Goal: Task Accomplishment & Management: Complete application form

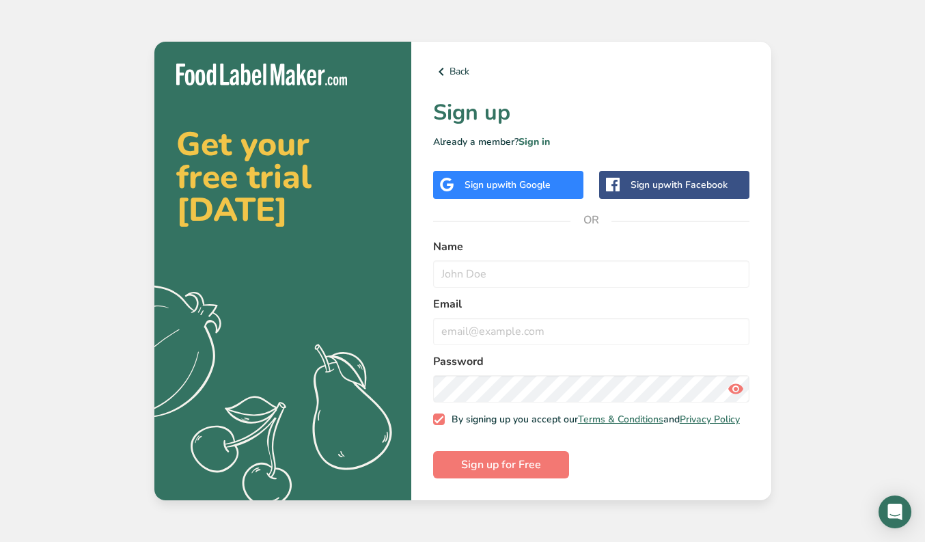
click at [508, 171] on div "Sign up with Google" at bounding box center [508, 185] width 150 height 28
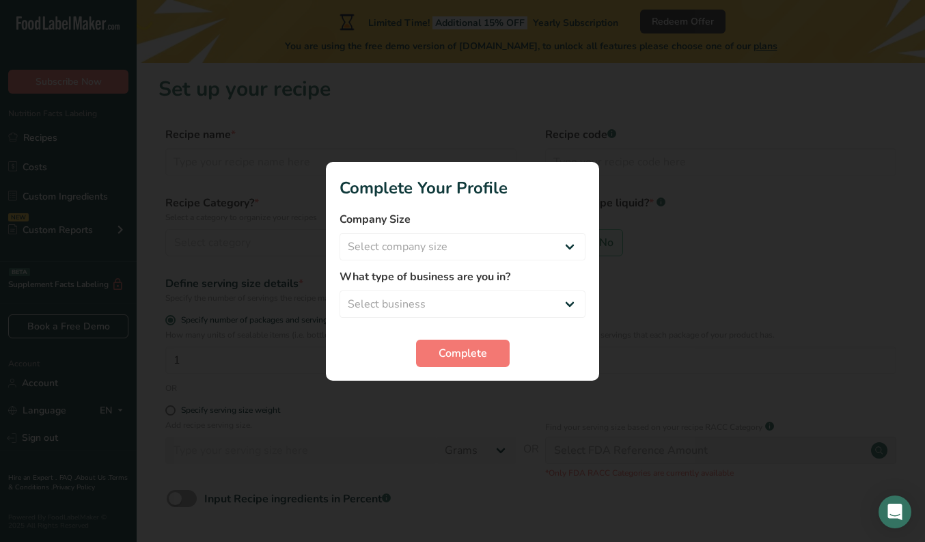
click at [530, 231] on div "Company Size Select company size Fewer than 10 Employees 10 to 50 Employees 51 …" at bounding box center [462, 235] width 246 height 49
select select "1"
select select "4"
click at [460, 355] on span "Complete" at bounding box center [463, 353] width 48 height 16
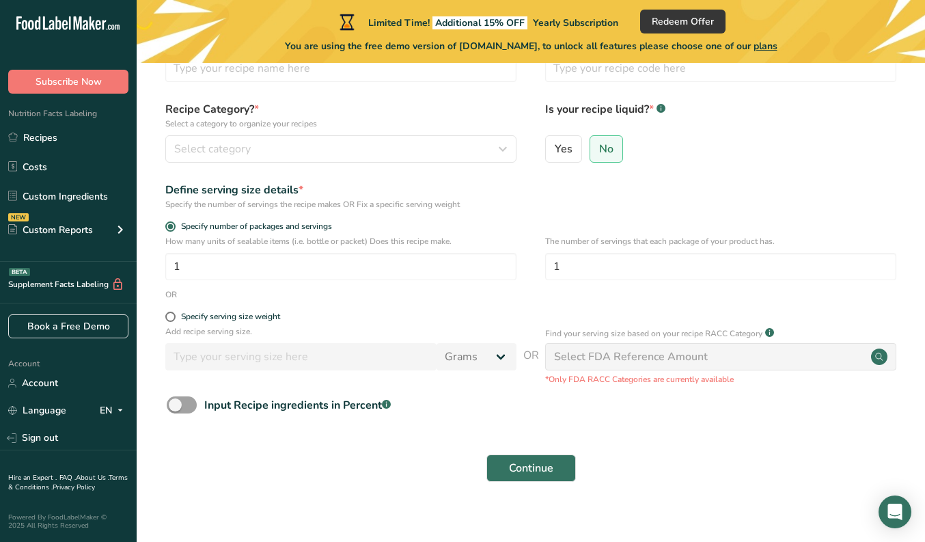
scroll to position [94, 0]
click at [182, 401] on span at bounding box center [182, 404] width 30 height 17
click at [176, 401] on input "Input Recipe ingredients in Percent .a-a{fill:#347362;}.b-a{fill:#fff;}" at bounding box center [171, 404] width 9 height 9
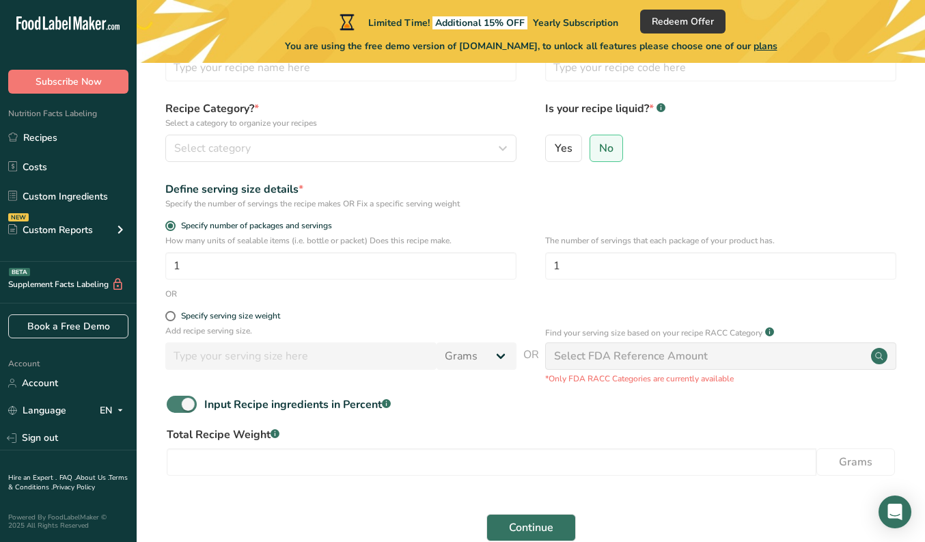
click at [184, 404] on span at bounding box center [182, 404] width 30 height 17
click at [176, 404] on input "Input Recipe ingredients in Percent .a-a{fill:#347362;}.b-a{fill:#fff;}" at bounding box center [171, 404] width 9 height 9
checkbox input "false"
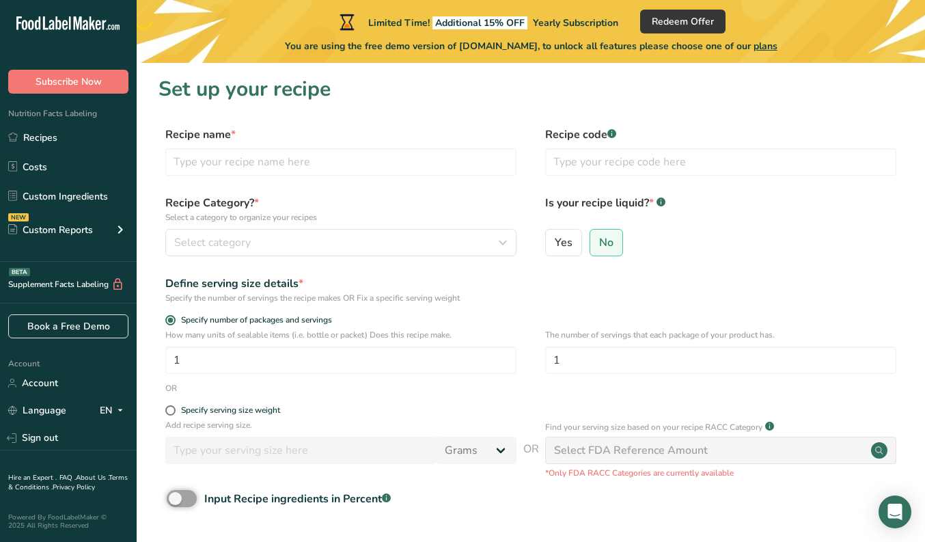
scroll to position [0, 0]
click at [327, 172] on input "text" at bounding box center [340, 161] width 351 height 27
paste input "Mediterranean Chicken Breast w/ Tzaziki"
type input "Mediterranean Chicken Breast w/ Tzaziki"
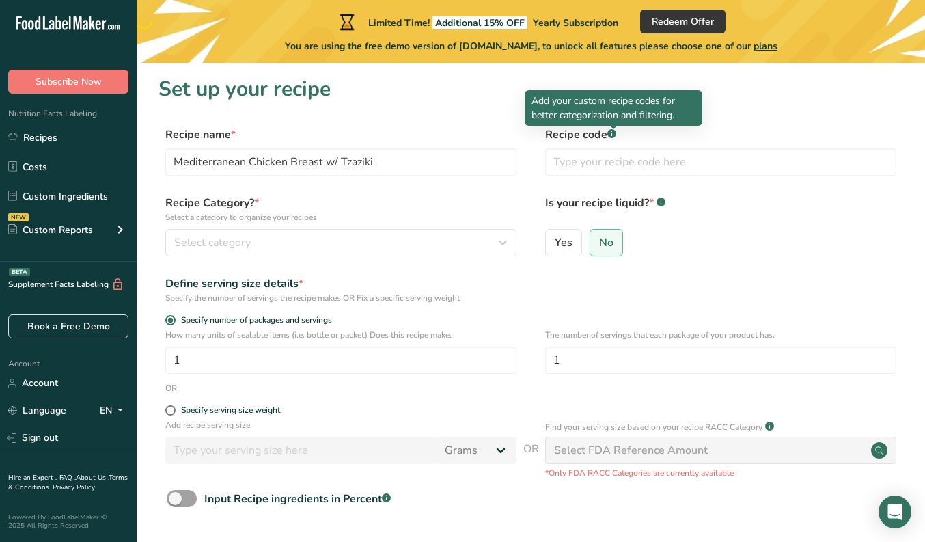
click at [614, 130] on div at bounding box center [613, 129] width 7 height 7
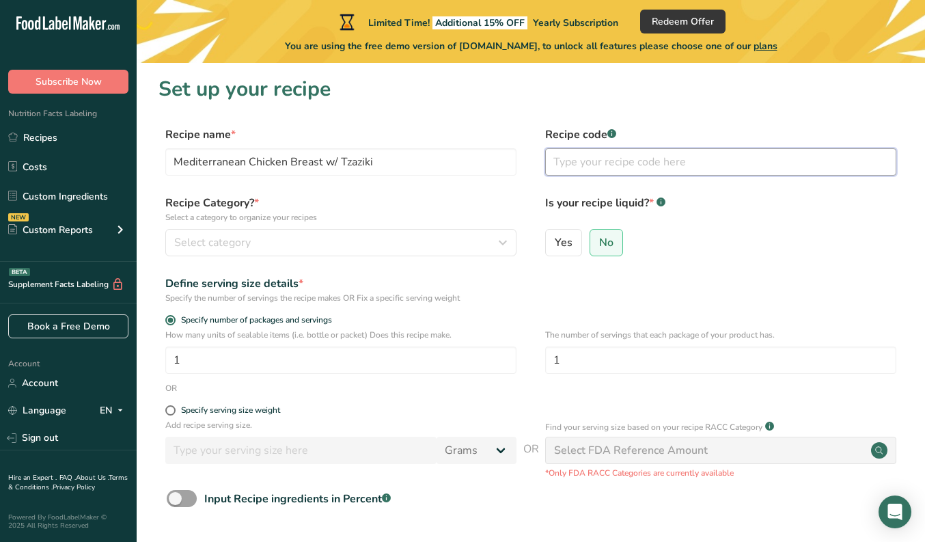
click at [625, 172] on input "text" at bounding box center [720, 161] width 351 height 27
type input "01"
click at [322, 247] on div "Select category" at bounding box center [336, 242] width 325 height 16
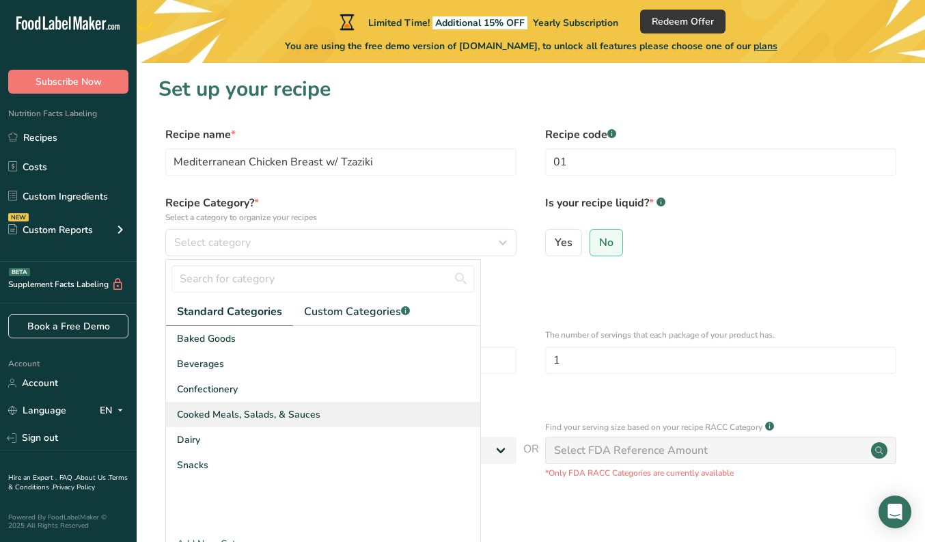
click at [276, 415] on span "Cooked Meals, Salads, & Sauces" at bounding box center [248, 414] width 143 height 14
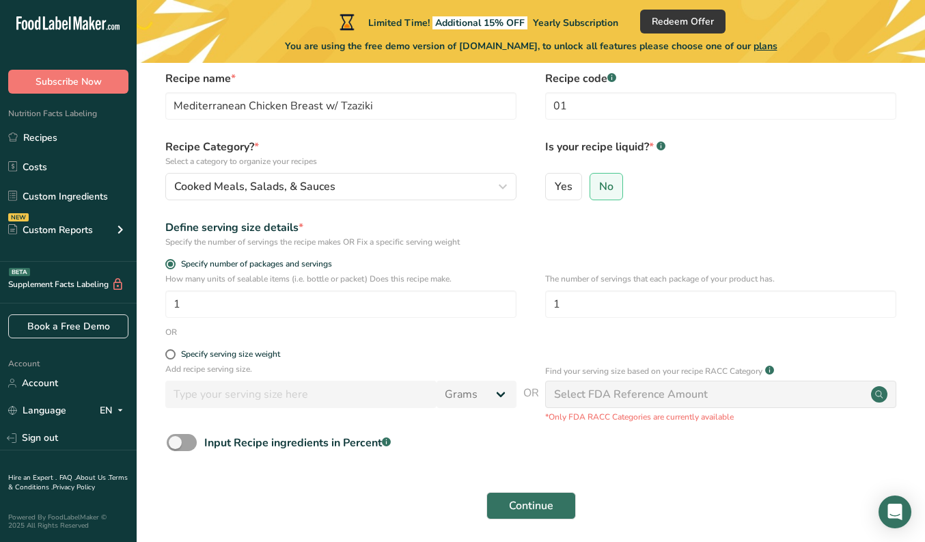
scroll to position [61, 0]
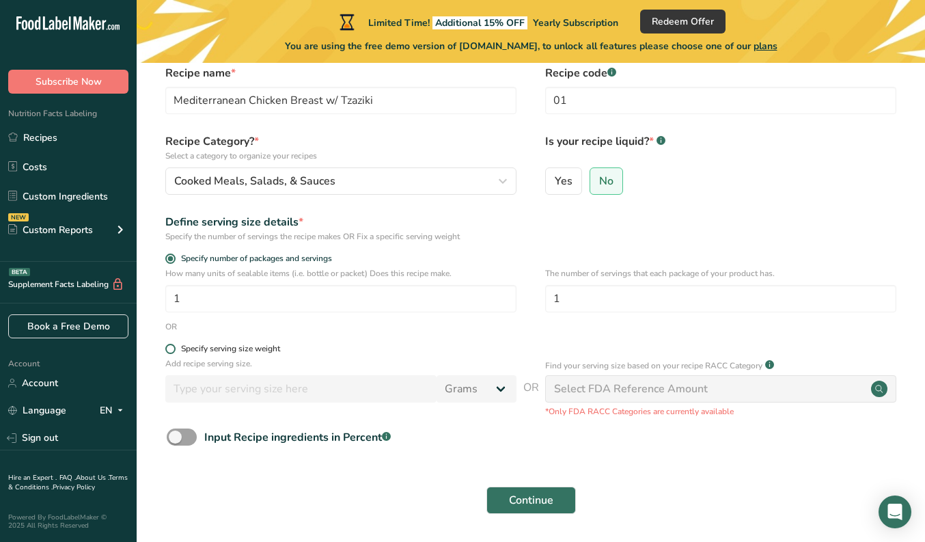
click at [273, 347] on div "Specify serving size weight" at bounding box center [230, 349] width 99 height 10
click at [174, 347] on input "Specify serving size weight" at bounding box center [169, 348] width 9 height 9
radio input "true"
radio input "false"
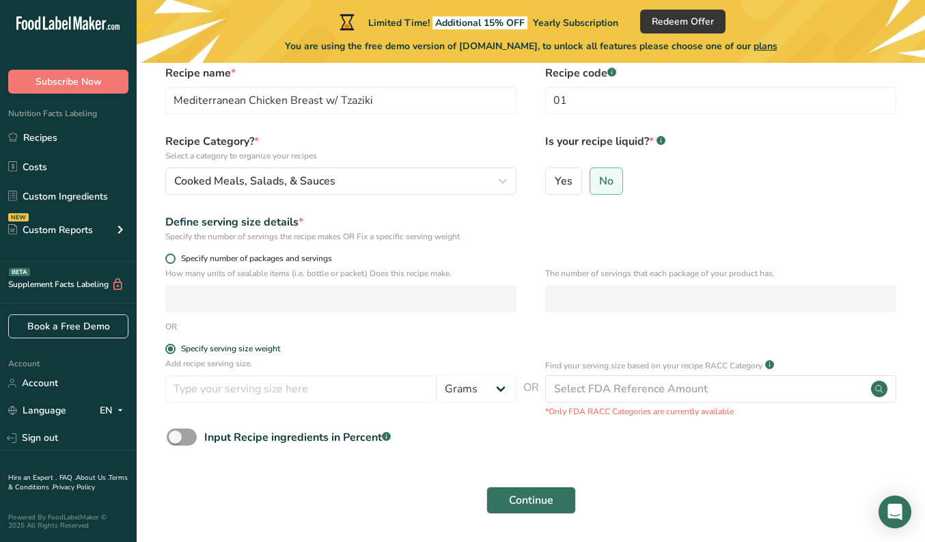
click at [327, 254] on span "Specify number of packages and servings" at bounding box center [254, 258] width 156 height 10
click at [174, 254] on input "Specify number of packages and servings" at bounding box center [169, 258] width 9 height 9
radio input "true"
radio input "false"
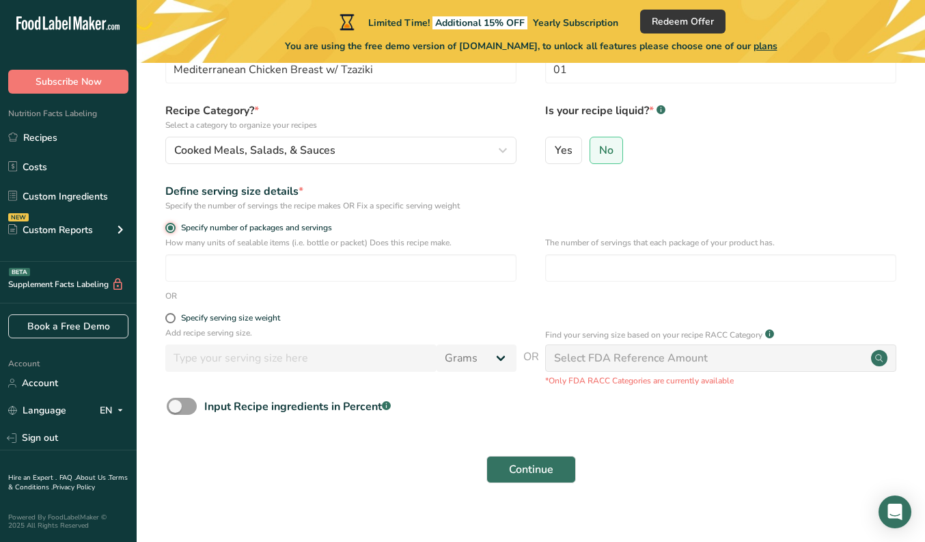
scroll to position [106, 0]
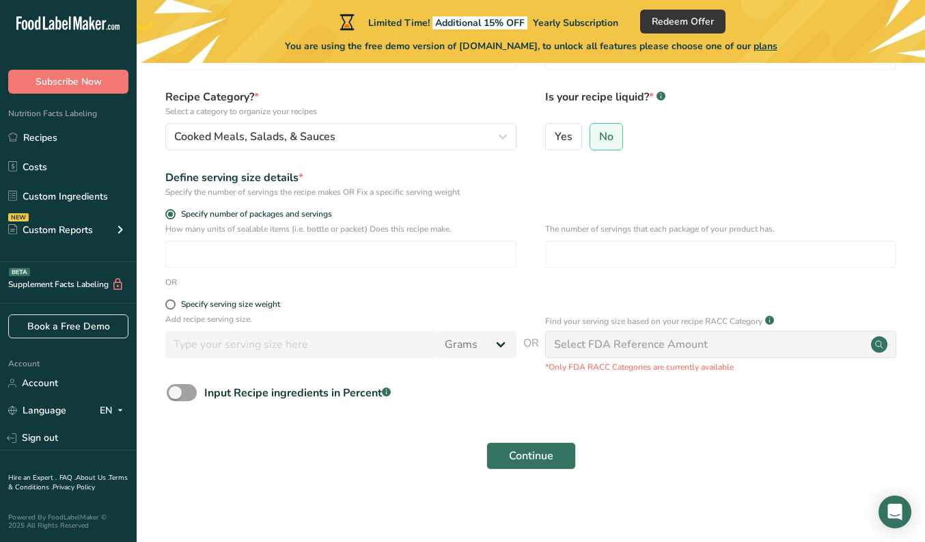
click at [607, 352] on div "Select FDA Reference Amount" at bounding box center [631, 344] width 154 height 16
click at [615, 342] on div "Select FDA Reference Amount" at bounding box center [631, 344] width 154 height 16
click at [538, 454] on span "Continue" at bounding box center [531, 455] width 44 height 16
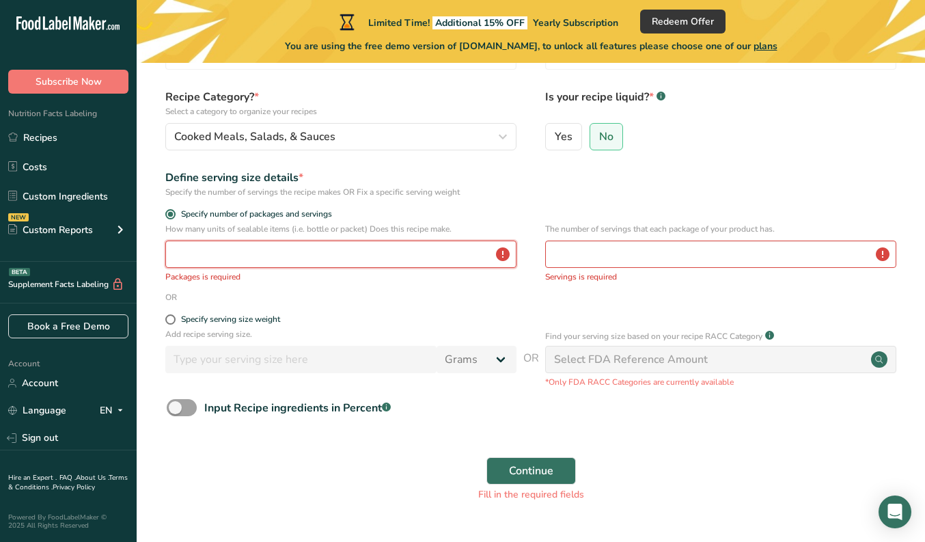
click at [473, 260] on input "number" at bounding box center [340, 253] width 351 height 27
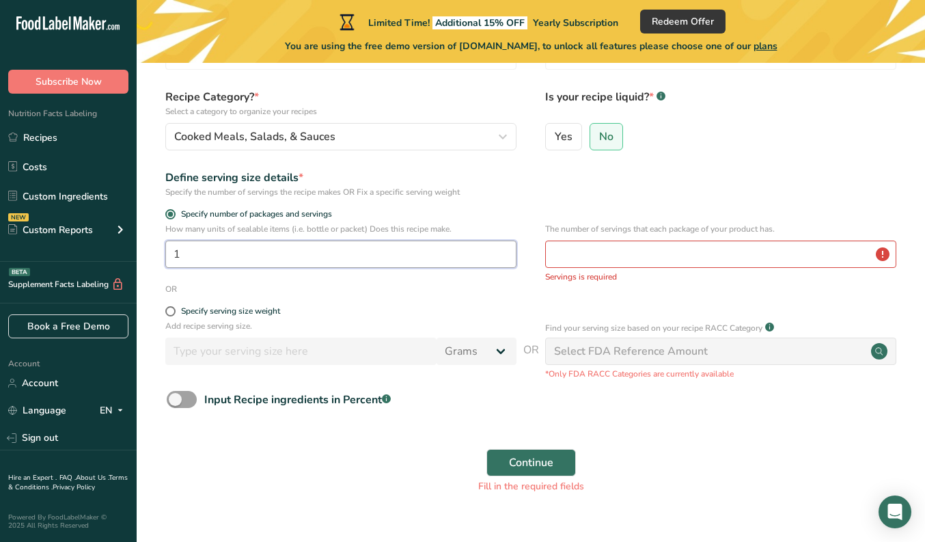
type input "1"
click at [607, 257] on input "number" at bounding box center [720, 253] width 351 height 27
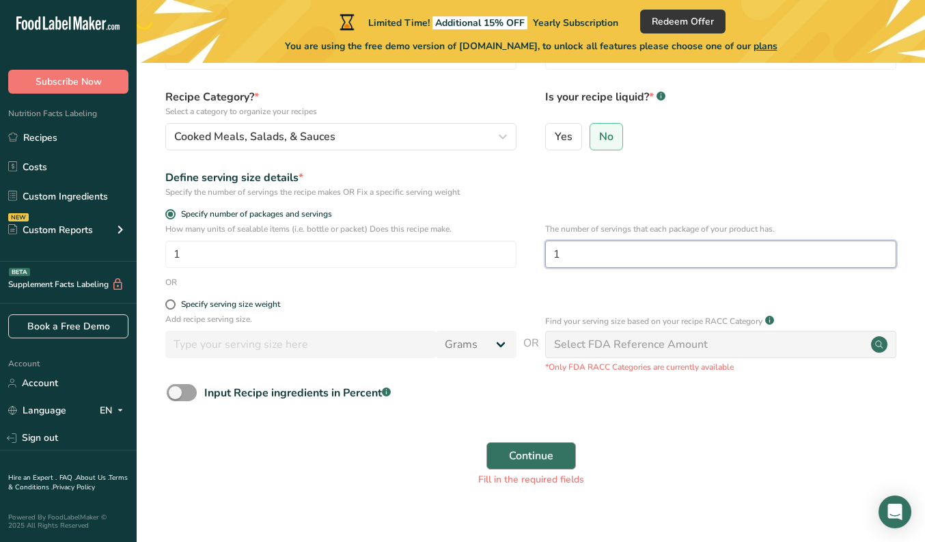
type input "1"
click at [526, 445] on button "Continue" at bounding box center [530, 455] width 89 height 27
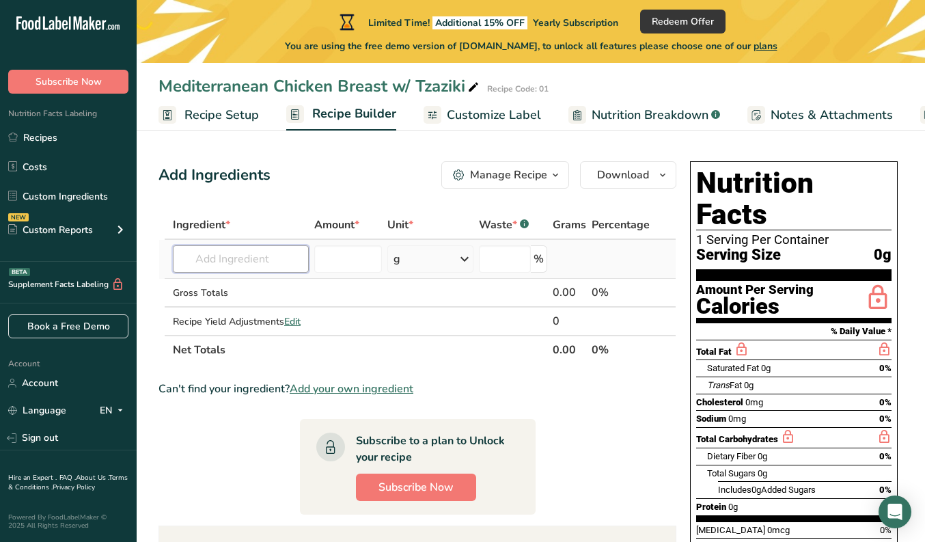
click at [209, 265] on input "text" at bounding box center [241, 258] width 136 height 27
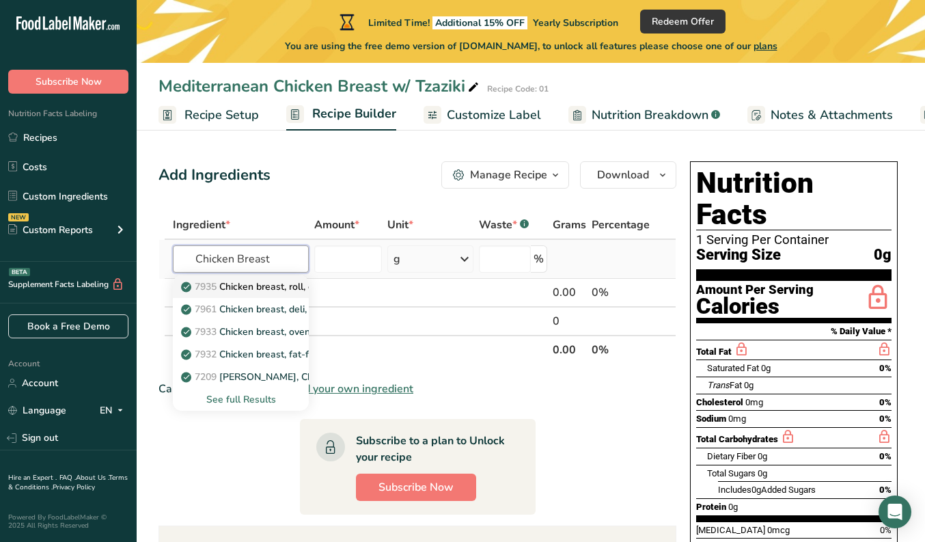
type input "Chicken Breast"
click at [268, 287] on p "7935 Chicken breast, roll, oven-roasted" at bounding box center [275, 286] width 183 height 14
type input "Chicken breast, roll, oven-roasted"
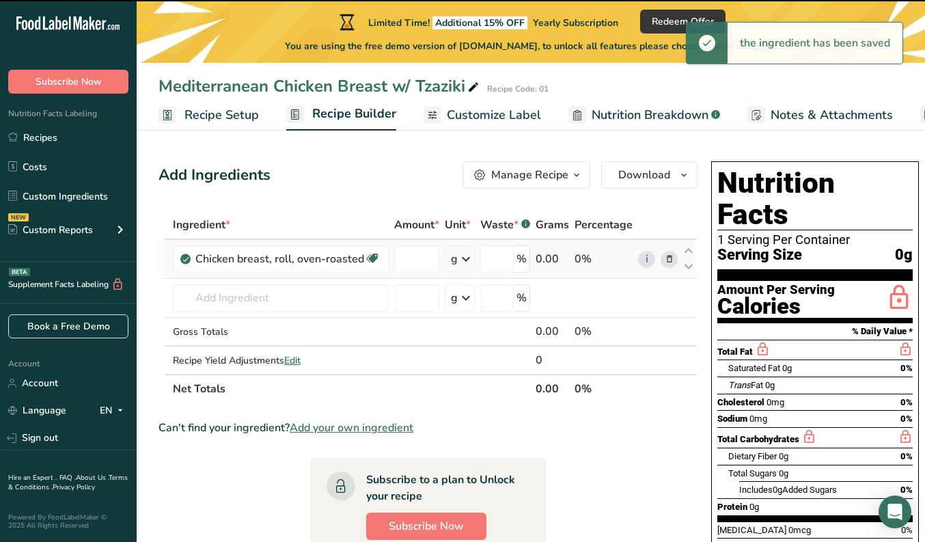
type input "0"
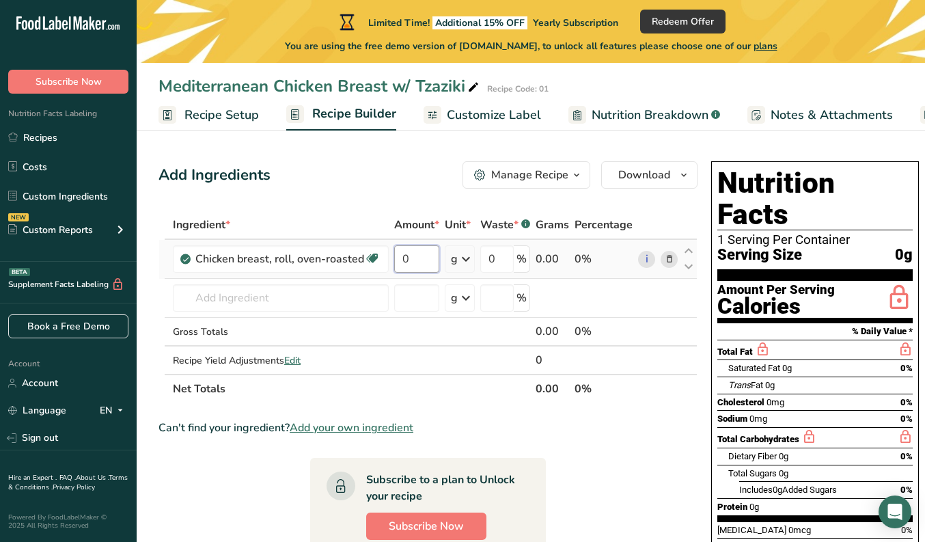
click at [410, 261] on input "0" at bounding box center [416, 258] width 45 height 27
type input "4"
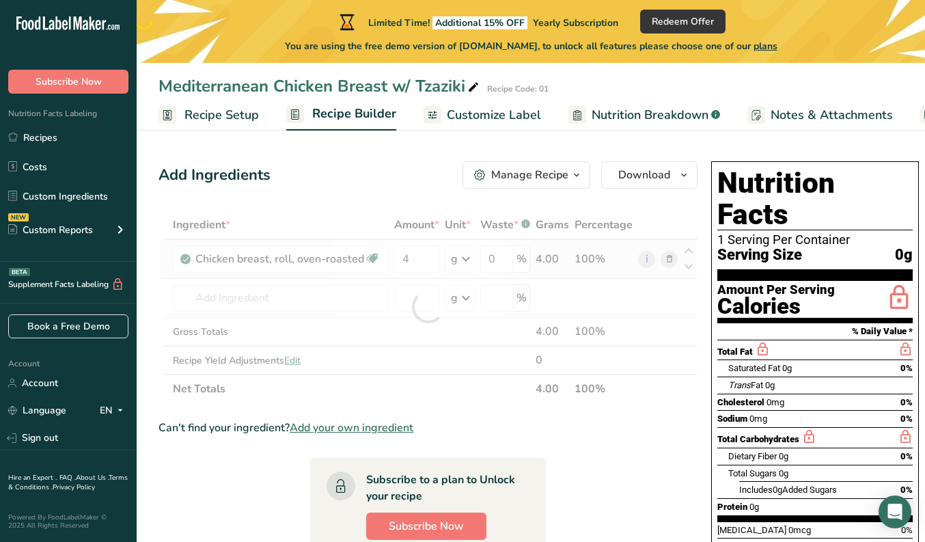
click at [455, 265] on div "Ingredient * Amount * Unit * Waste * .a-a{fill:#347362;}.b-a{fill:#fff;} Grams …" at bounding box center [427, 306] width 539 height 193
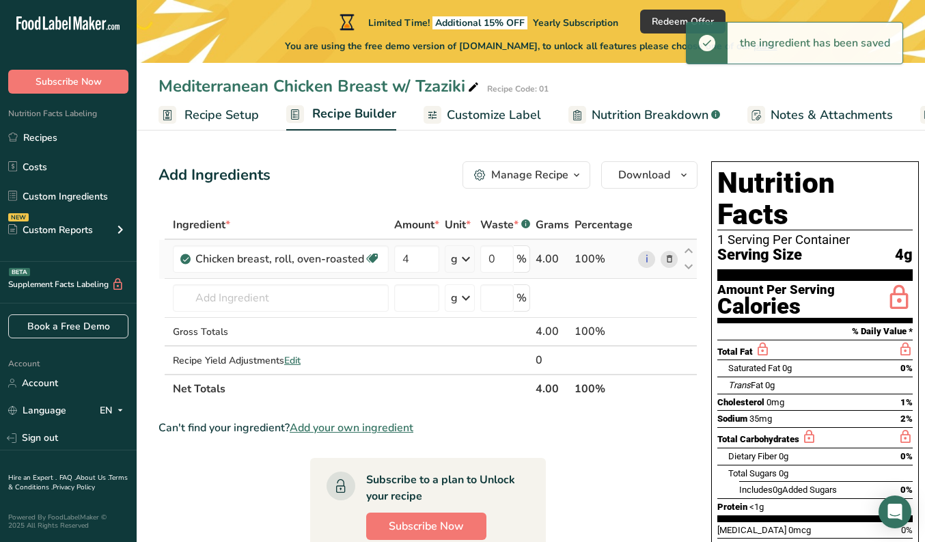
click at [458, 264] on icon at bounding box center [466, 259] width 16 height 25
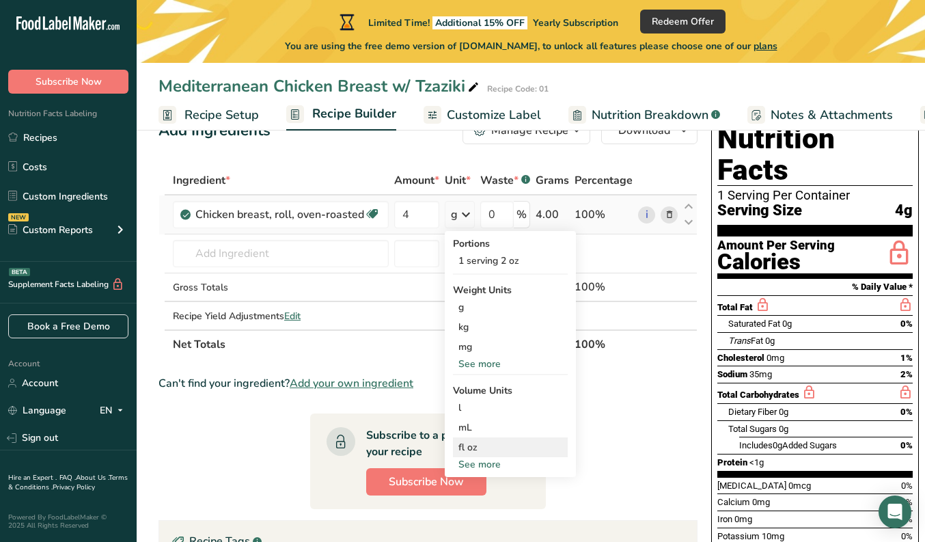
scroll to position [46, 0]
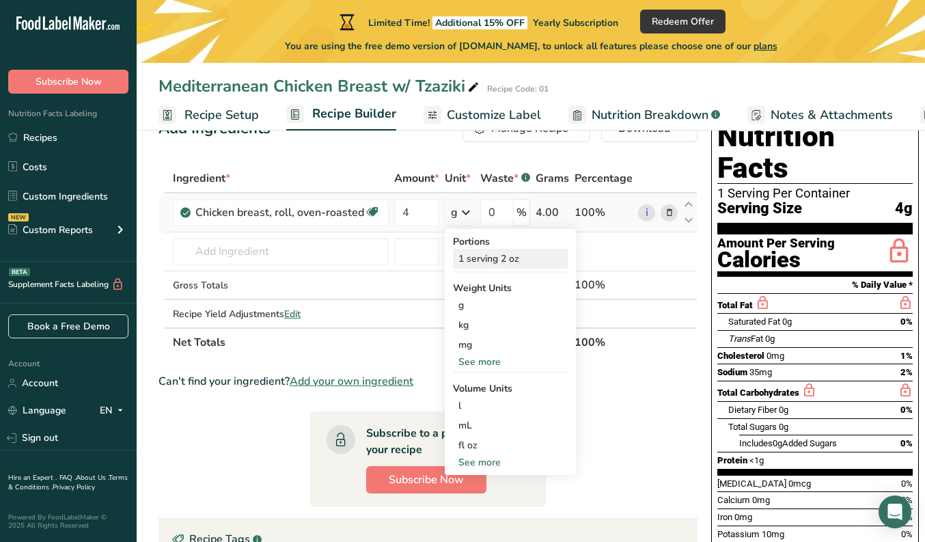
click at [520, 261] on div "1 serving 2 oz" at bounding box center [510, 259] width 115 height 20
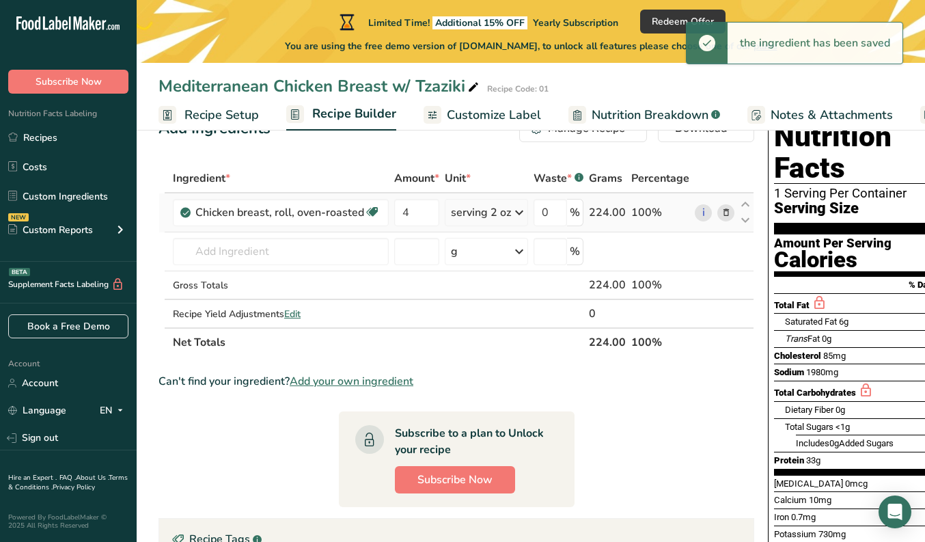
click at [514, 217] on icon at bounding box center [519, 212] width 16 height 25
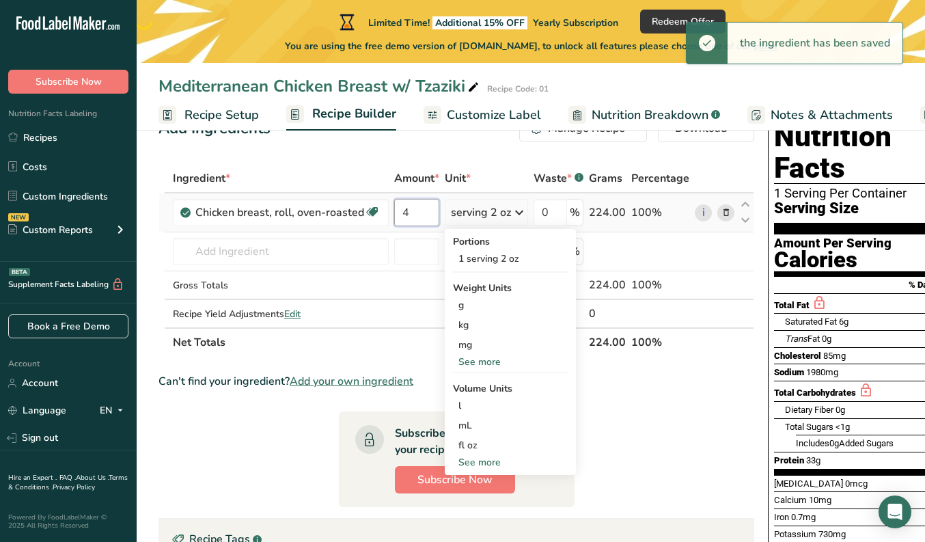
click at [421, 206] on input "4" at bounding box center [416, 212] width 45 height 27
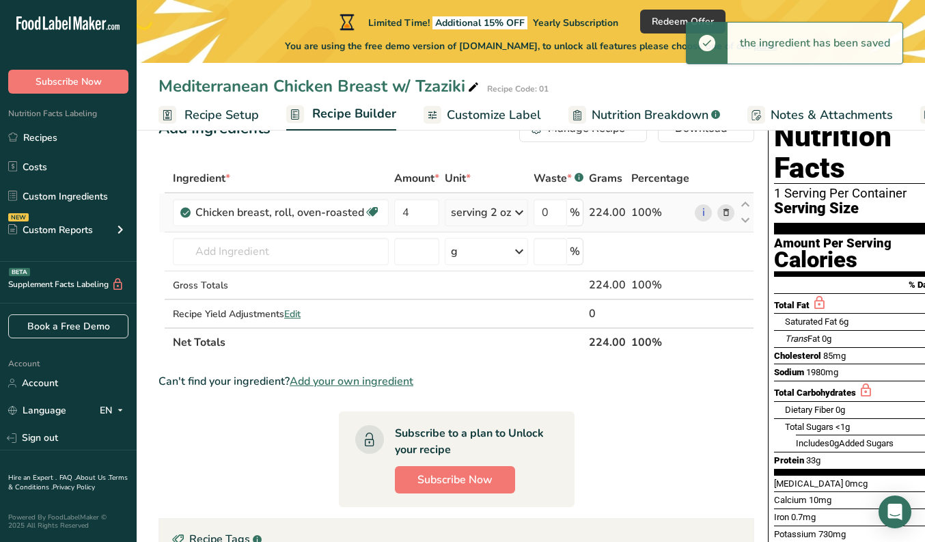
click at [499, 216] on div "Ingredient * Amount * Unit * Waste * .a-a{fill:#347362;}.b-a{fill:#fff;} Grams …" at bounding box center [456, 260] width 596 height 193
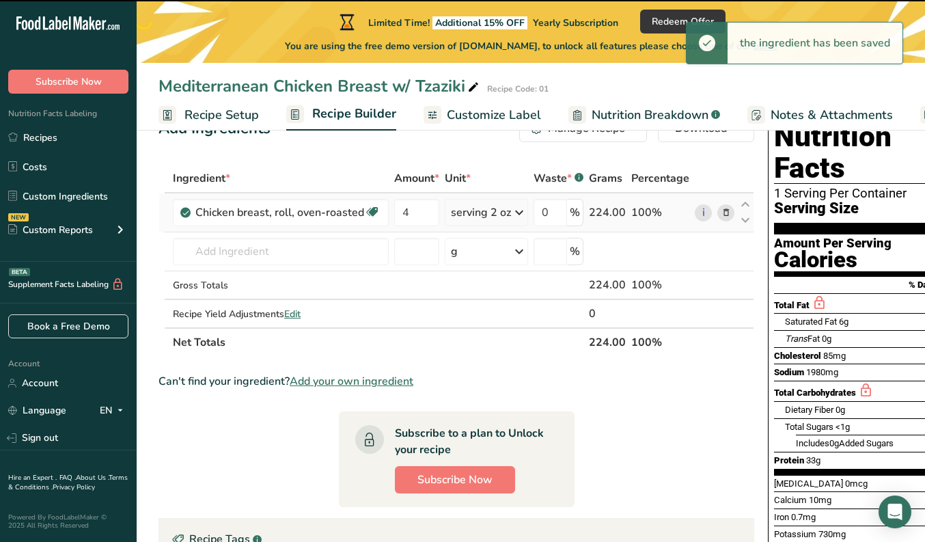
click at [511, 214] on icon at bounding box center [519, 212] width 16 height 25
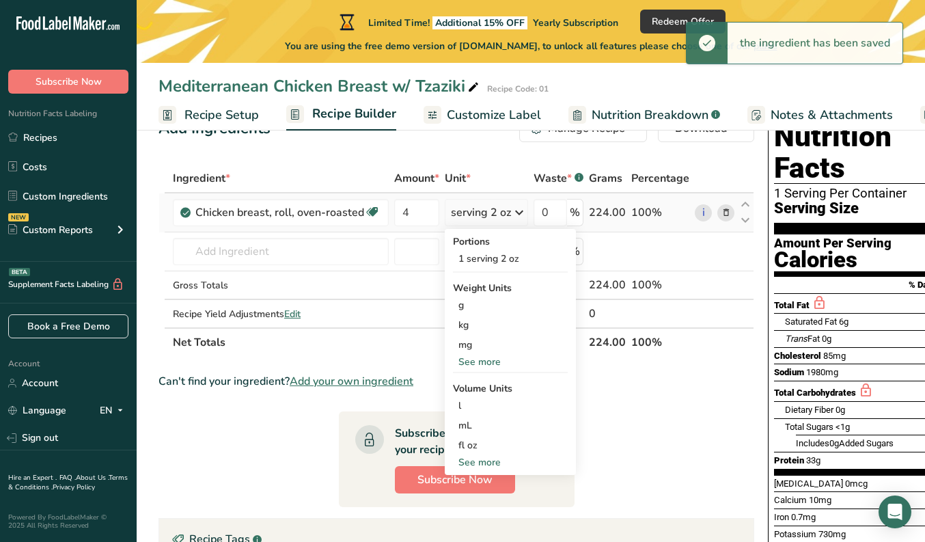
click at [476, 464] on div "See more" at bounding box center [510, 462] width 115 height 14
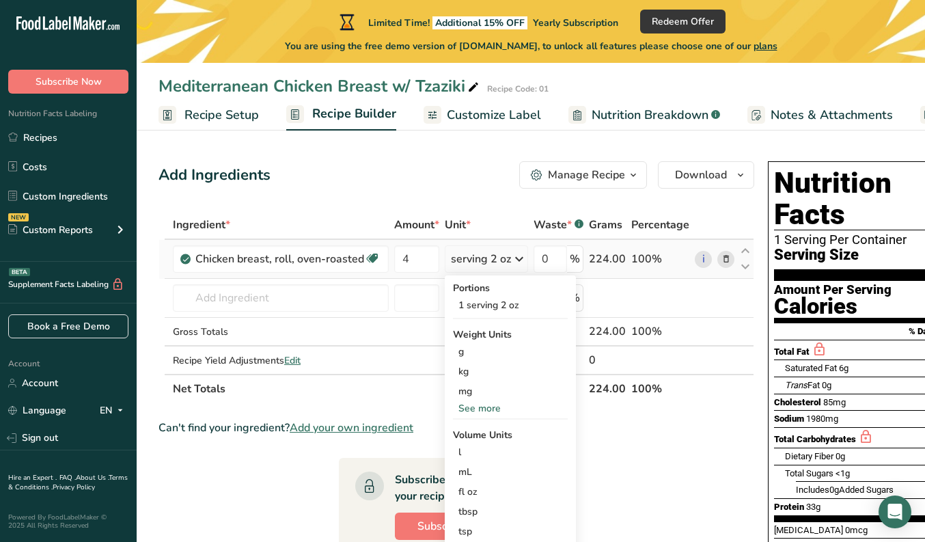
scroll to position [0, 0]
click at [428, 257] on input "4" at bounding box center [416, 258] width 45 height 27
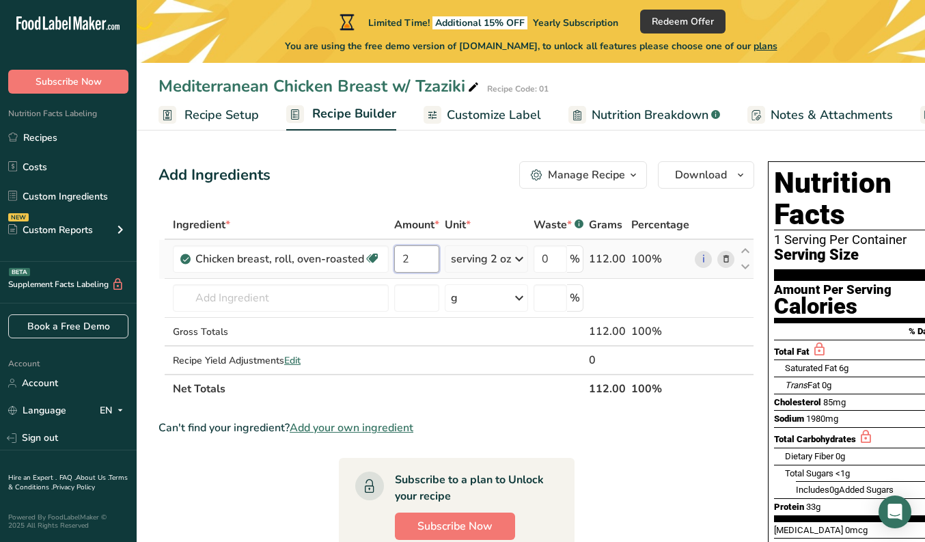
type input "2"
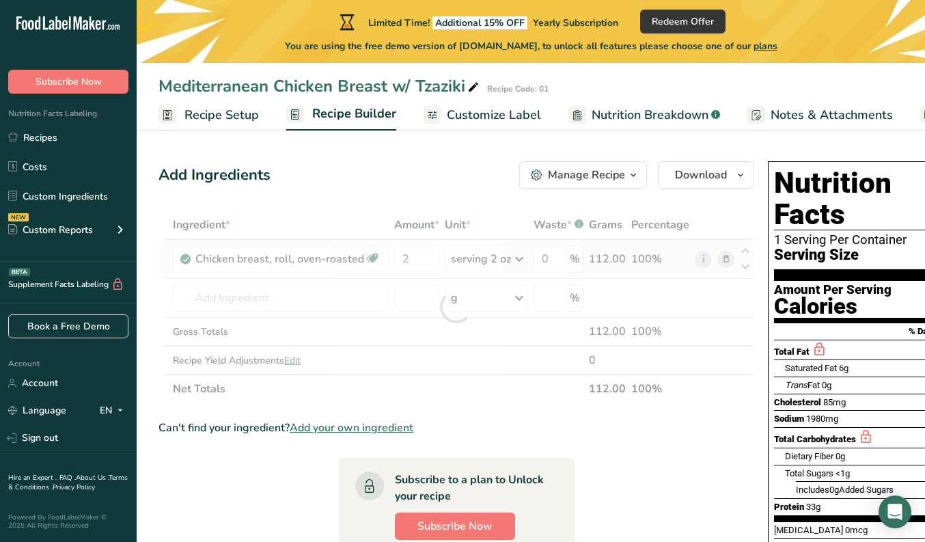
click at [490, 262] on div "Ingredient * Amount * Unit * Waste * .a-a{fill:#347362;}.b-a{fill:#fff;} Grams …" at bounding box center [456, 306] width 596 height 193
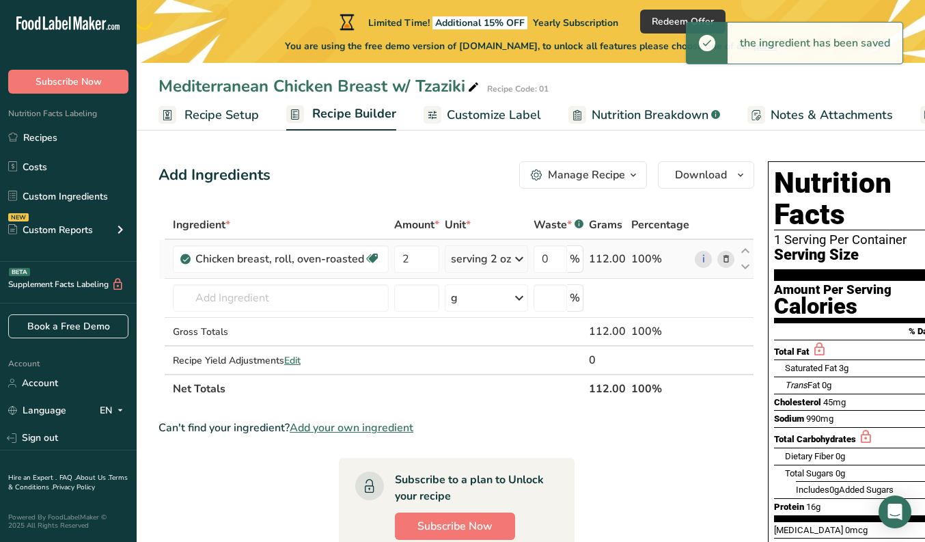
click at [516, 258] on icon at bounding box center [519, 259] width 16 height 25
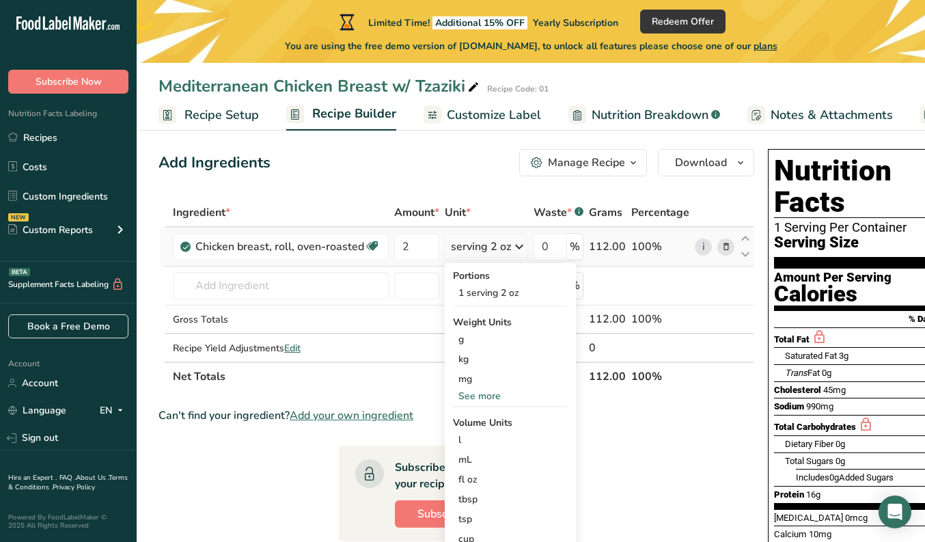
scroll to position [14, 0]
